Goal: Navigation & Orientation: Find specific page/section

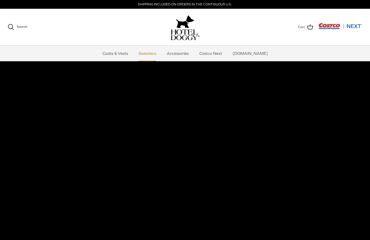
click at [151, 55] on link "Sweaters" at bounding box center [147, 53] width 27 height 15
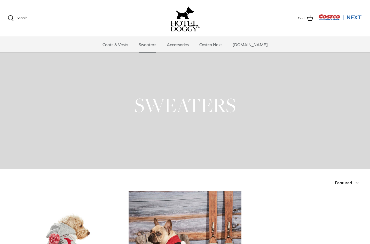
scroll to position [0, 0]
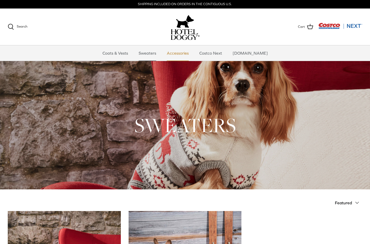
click at [185, 55] on link "Accessories" at bounding box center [177, 52] width 31 height 15
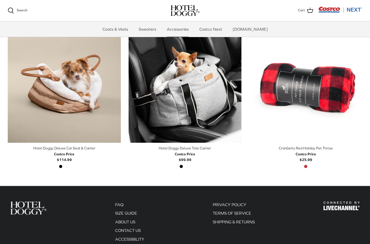
scroll to position [103, 0]
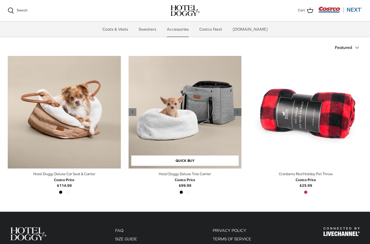
click at [239, 114] on icon "Right" at bounding box center [237, 112] width 6 height 6
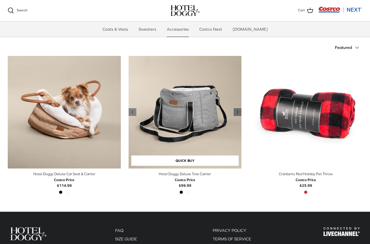
click at [239, 114] on icon "Right" at bounding box center [237, 112] width 6 height 6
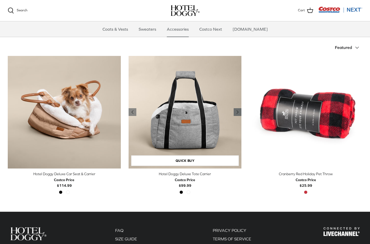
click at [239, 114] on icon "Right" at bounding box center [237, 112] width 6 height 6
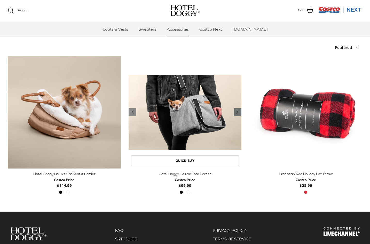
click at [239, 114] on icon "Right" at bounding box center [237, 112] width 6 height 6
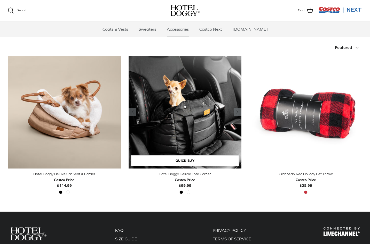
click at [239, 114] on icon "Right" at bounding box center [237, 112] width 6 height 6
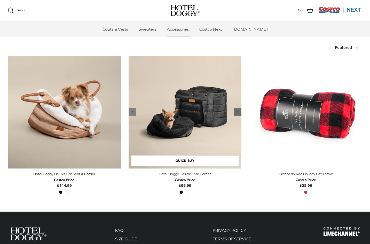
click at [239, 114] on icon "Right" at bounding box center [237, 112] width 6 height 6
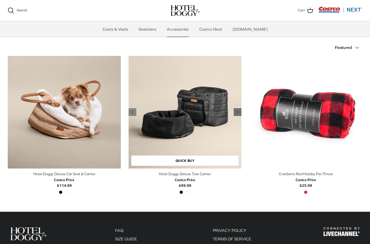
click at [239, 114] on icon "Right" at bounding box center [237, 112] width 6 height 6
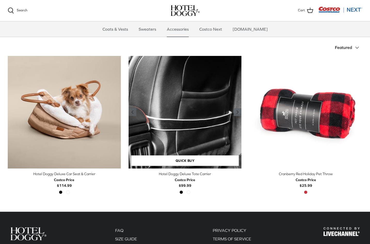
click at [239, 114] on icon "Right" at bounding box center [237, 112] width 6 height 6
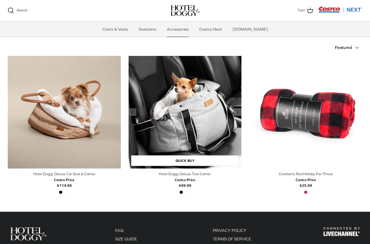
click at [239, 114] on icon "Right" at bounding box center [237, 112] width 6 height 6
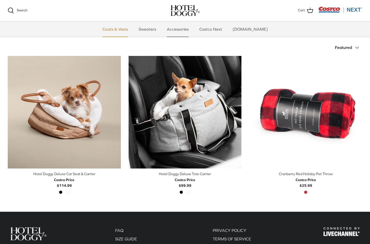
click at [124, 29] on link "Coats & Vests" at bounding box center [115, 28] width 35 height 15
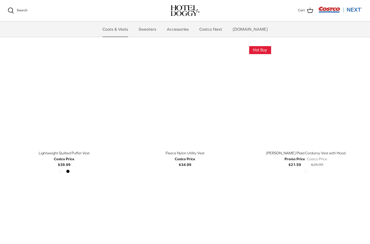
scroll to position [568, 0]
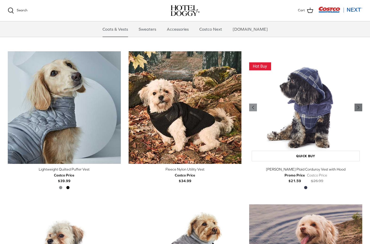
click at [356, 111] on link "Right" at bounding box center [358, 108] width 8 height 8
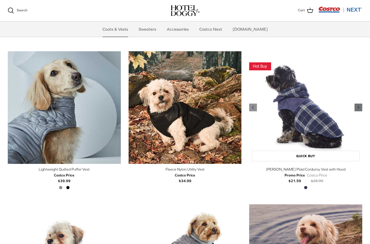
click at [356, 110] on icon "Right" at bounding box center [358, 108] width 6 height 6
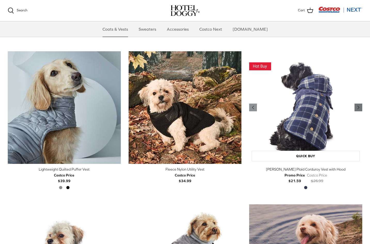
click at [356, 110] on icon "Right" at bounding box center [358, 108] width 6 height 6
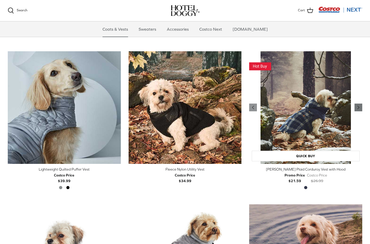
click at [355, 109] on icon "Right" at bounding box center [358, 108] width 6 height 6
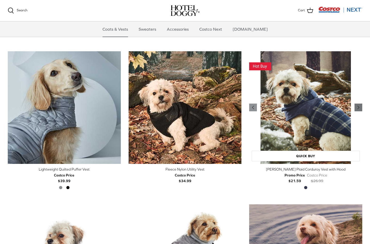
click at [355, 109] on icon "Right" at bounding box center [358, 108] width 6 height 6
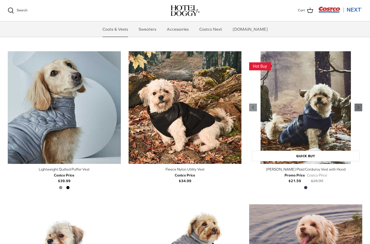
click at [355, 109] on icon "Right" at bounding box center [358, 108] width 6 height 6
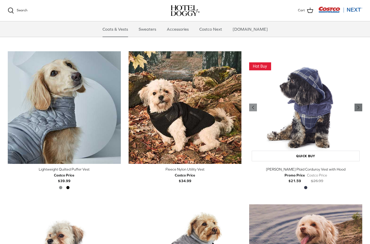
click at [355, 109] on icon "Right" at bounding box center [358, 108] width 6 height 6
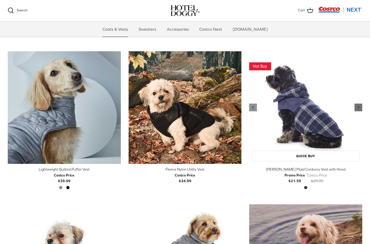
click at [355, 109] on icon "Right" at bounding box center [358, 108] width 6 height 6
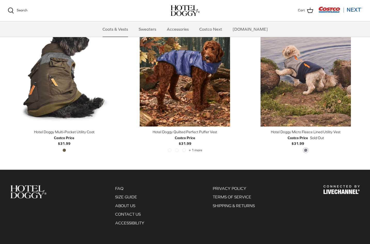
scroll to position [1098, 0]
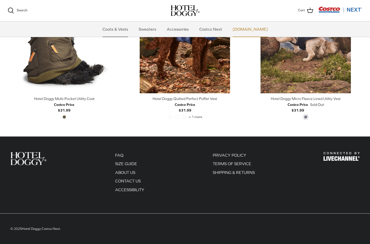
click at [248, 34] on link "[DOMAIN_NAME]" at bounding box center [250, 28] width 44 height 15
